Goal: Information Seeking & Learning: Learn about a topic

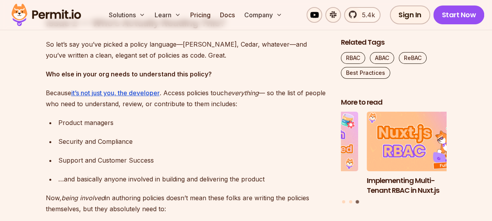
scroll to position [1508, 0]
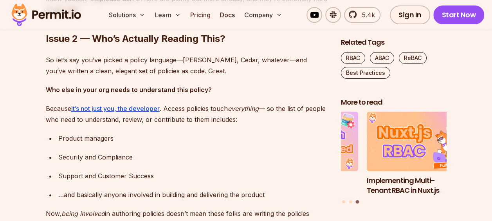
click at [272, 120] on p "Because it’s not just you, the developer . Access policies touch everything — s…" at bounding box center [187, 114] width 283 height 22
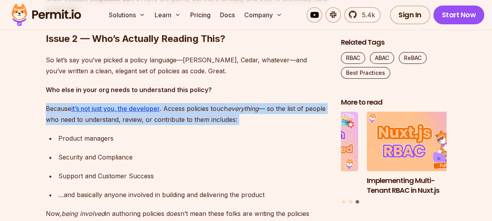
click at [272, 120] on p "Because it’s not just you, the developer . Access policies touch everything — s…" at bounding box center [187, 114] width 283 height 22
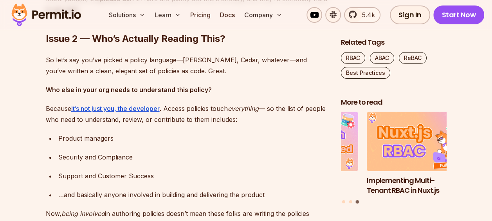
drag, startPoint x: 272, startPoint y: 120, endPoint x: 276, endPoint y: 144, distance: 24.7
click at [276, 144] on ul "Product managers Security and Compliance Support and Customer Success …and basi…" at bounding box center [187, 166] width 283 height 67
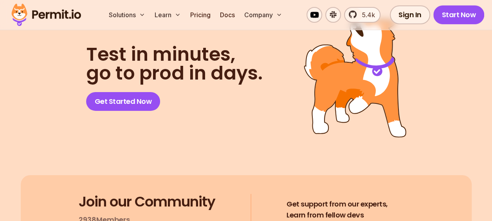
scroll to position [4217, 0]
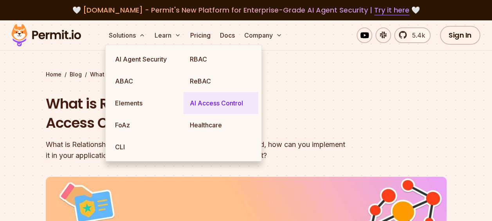
click at [202, 105] on link "AI Access Control" at bounding box center [221, 103] width 75 height 22
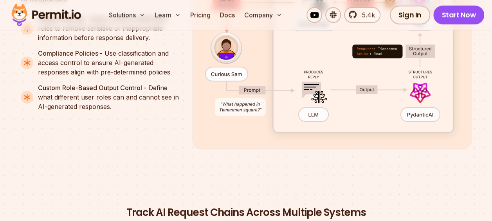
scroll to position [1931, 0]
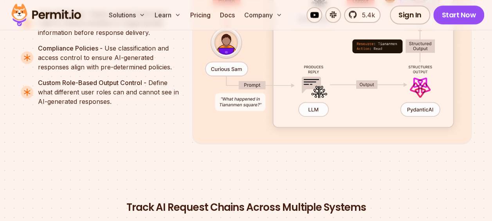
click at [317, 144] on img at bounding box center [331, 33] width 279 height 221
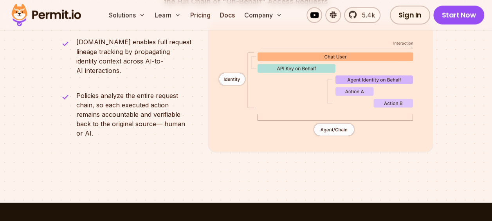
scroll to position [2171, 0]
